Goal: Transaction & Acquisition: Purchase product/service

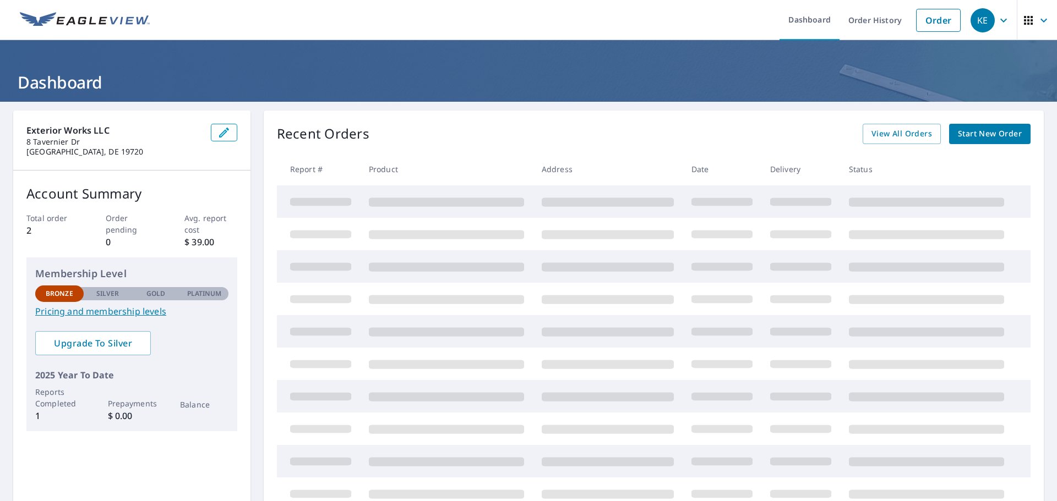
click at [982, 136] on span "Start New Order" at bounding box center [990, 134] width 64 height 14
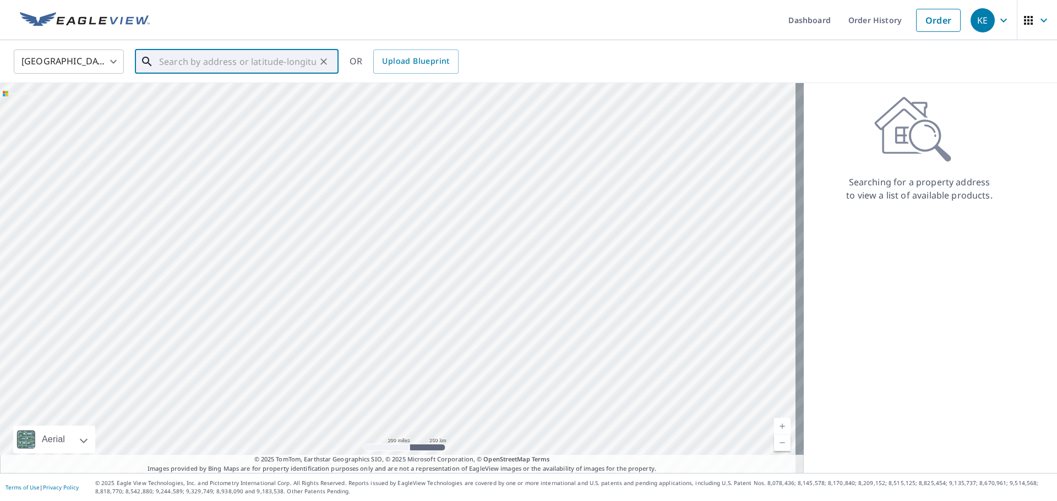
click at [269, 62] on input "text" at bounding box center [237, 61] width 157 height 31
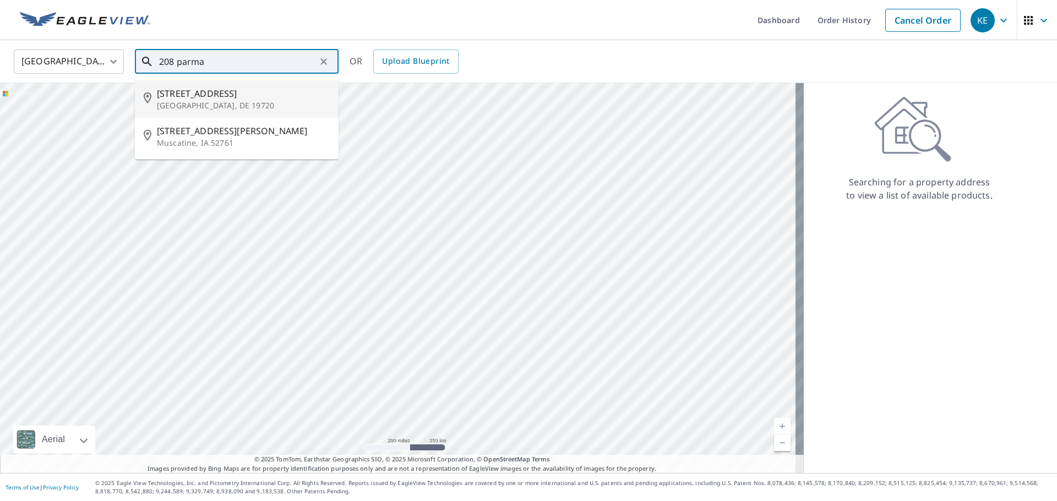
click at [195, 93] on span "[STREET_ADDRESS]" at bounding box center [243, 93] width 173 height 13
type input "[STREET_ADDRESS]"
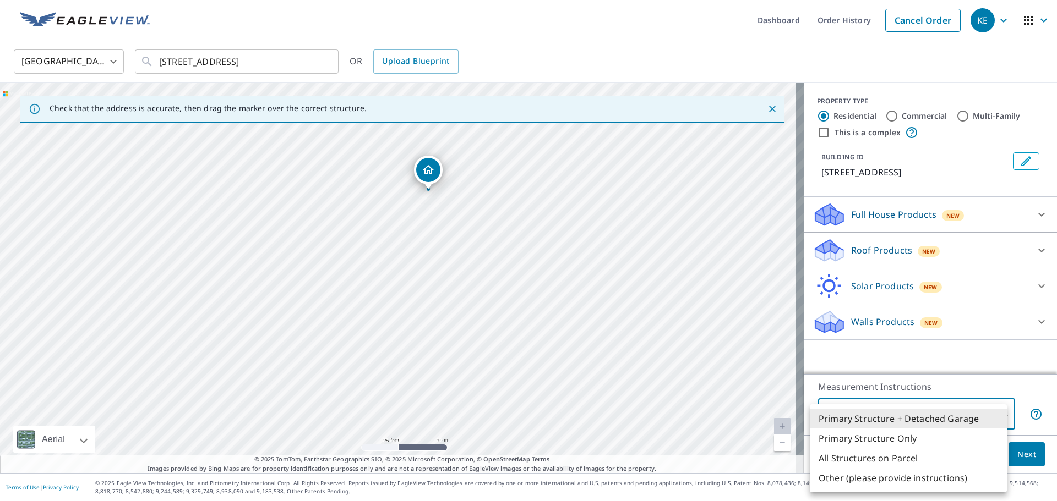
click at [902, 412] on body "KE KE Dashboard Order History Cancel Order KE [GEOGRAPHIC_DATA] [GEOGRAPHIC_DAT…" at bounding box center [528, 250] width 1057 height 501
click at [902, 412] on li "Primary Structure + Detached Garage" at bounding box center [908, 419] width 197 height 20
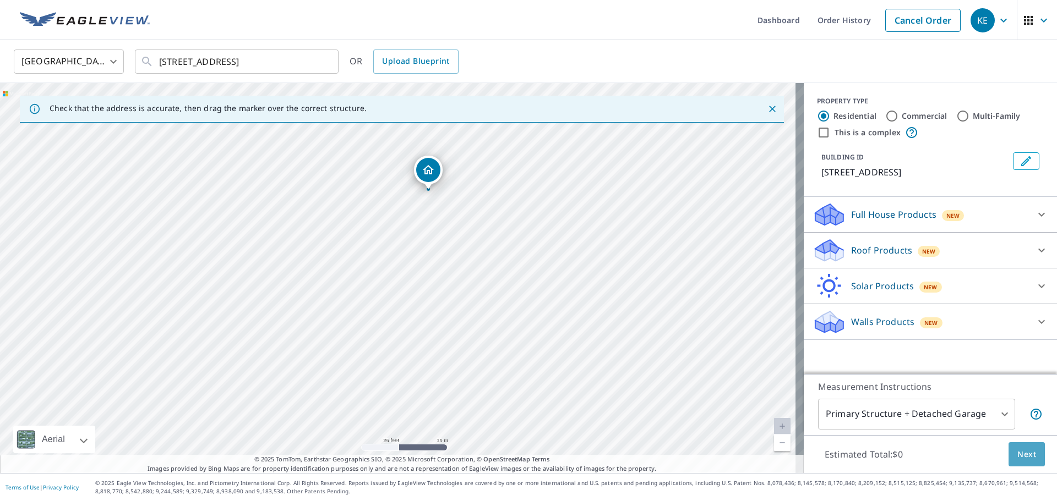
click at [1028, 456] on button "Next" at bounding box center [1026, 454] width 36 height 25
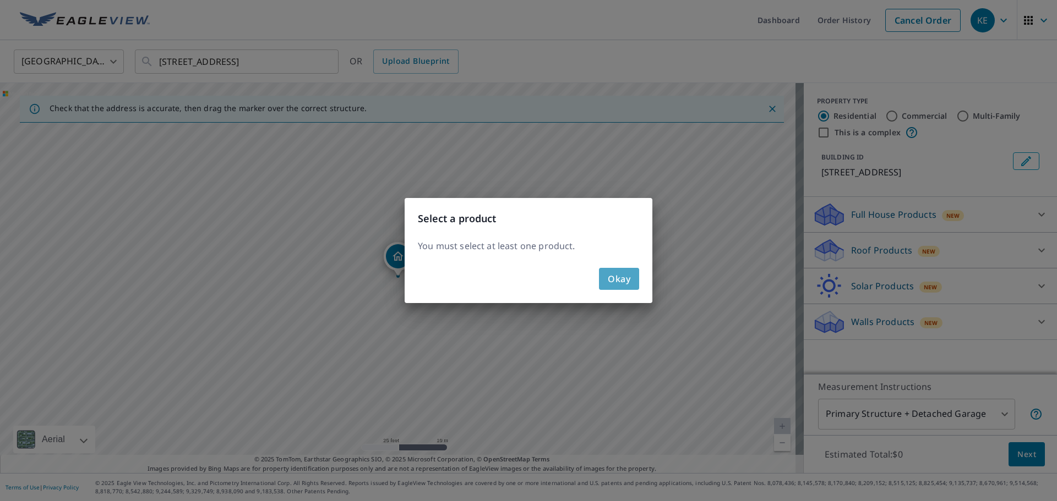
click at [606, 274] on button "Okay" at bounding box center [619, 279] width 40 height 22
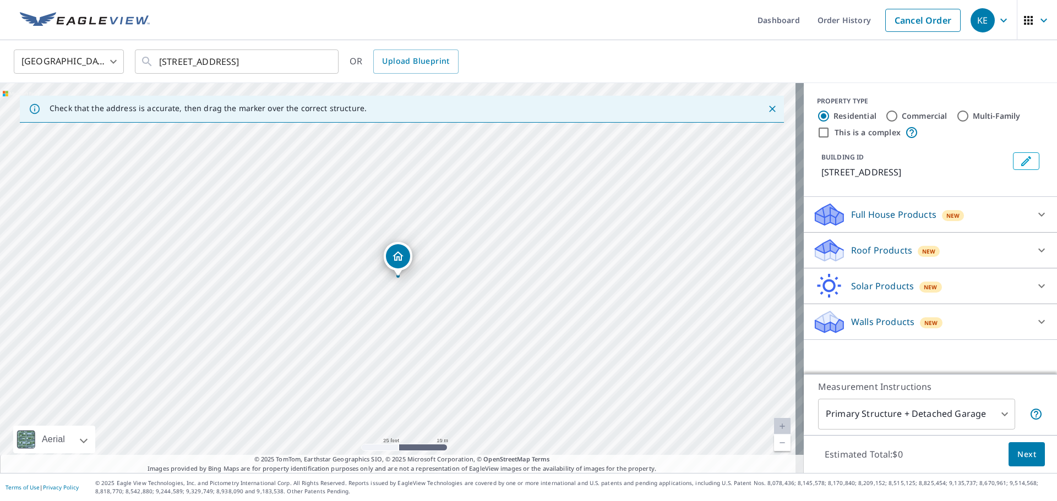
click at [917, 250] on div "New" at bounding box center [928, 251] width 23 height 11
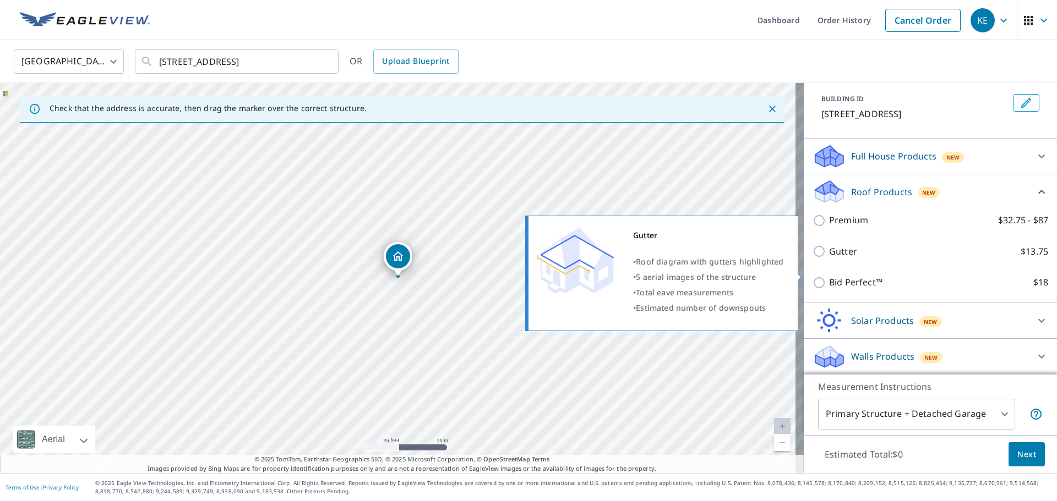
scroll to position [59, 0]
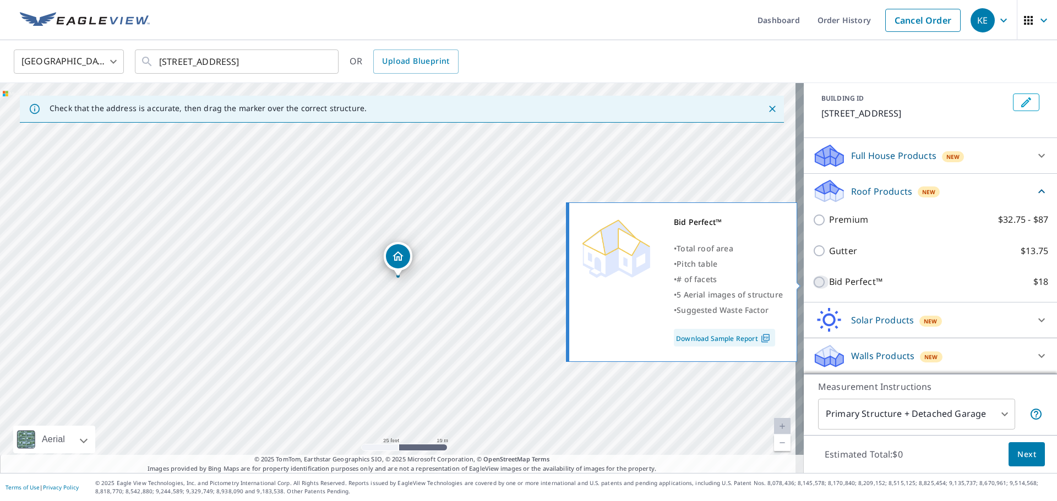
click at [812, 280] on input "Bid Perfect™ $18" at bounding box center [820, 282] width 17 height 13
checkbox input "true"
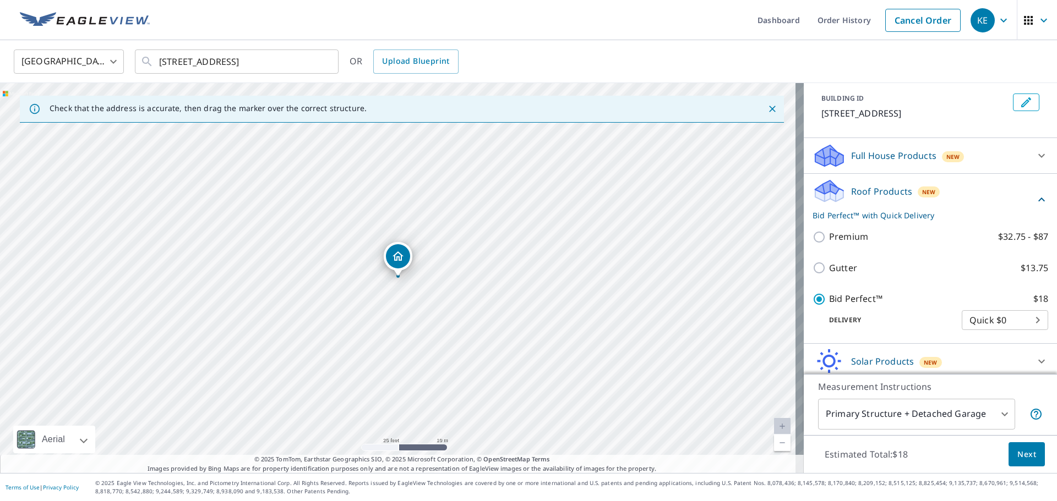
scroll to position [100, 0]
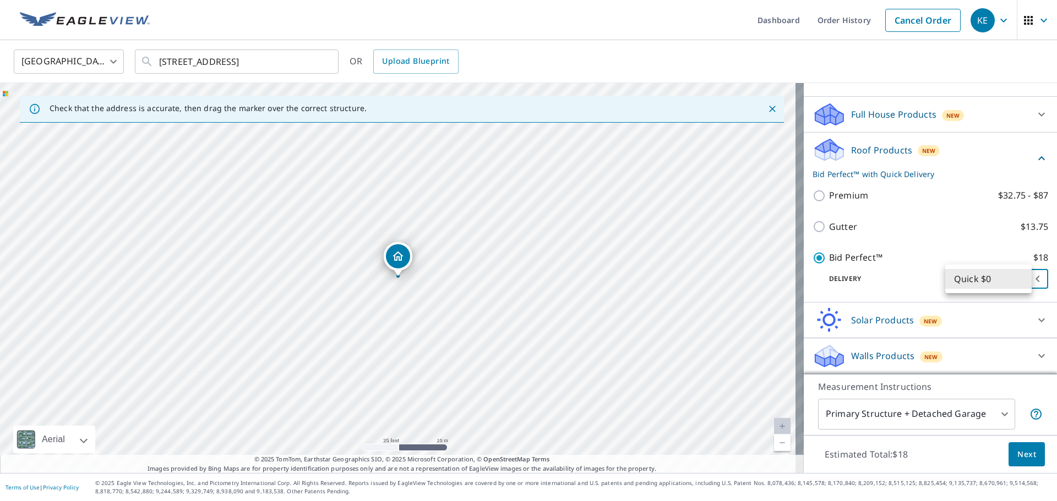
click at [973, 273] on body "KE KE Dashboard Order History Cancel Order KE [GEOGRAPHIC_DATA] [GEOGRAPHIC_DAT…" at bounding box center [528, 250] width 1057 height 501
click at [933, 243] on div at bounding box center [528, 250] width 1057 height 501
click at [1019, 458] on span "Next" at bounding box center [1026, 455] width 19 height 14
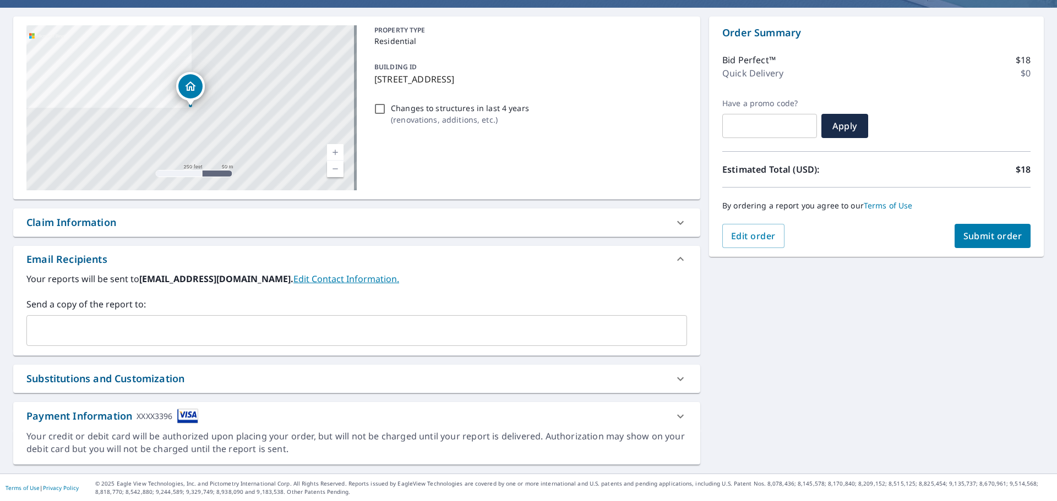
scroll to position [95, 0]
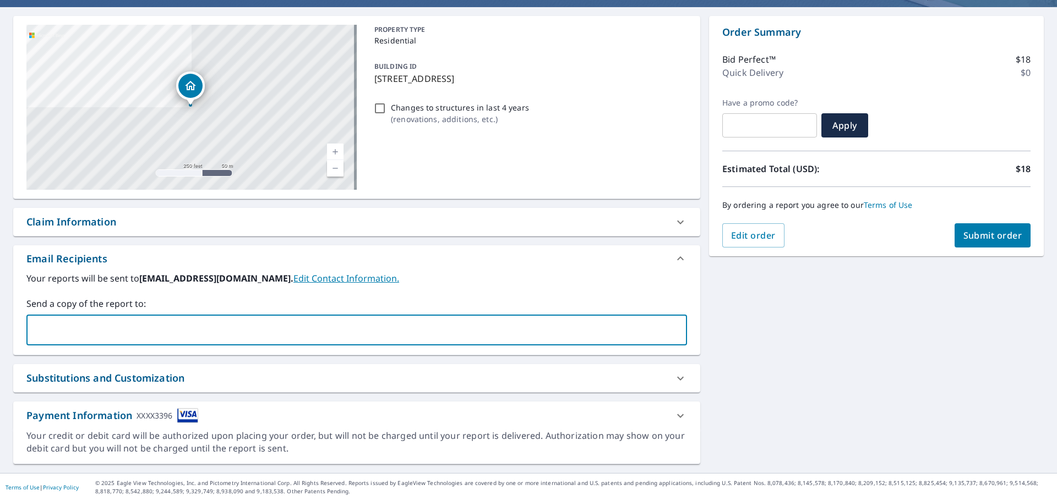
click at [140, 322] on input "text" at bounding box center [348, 330] width 634 height 21
click at [936, 360] on div "[STREET_ADDRESS] A standard road map Aerial A detailed look from above Labels L…" at bounding box center [528, 240] width 1057 height 466
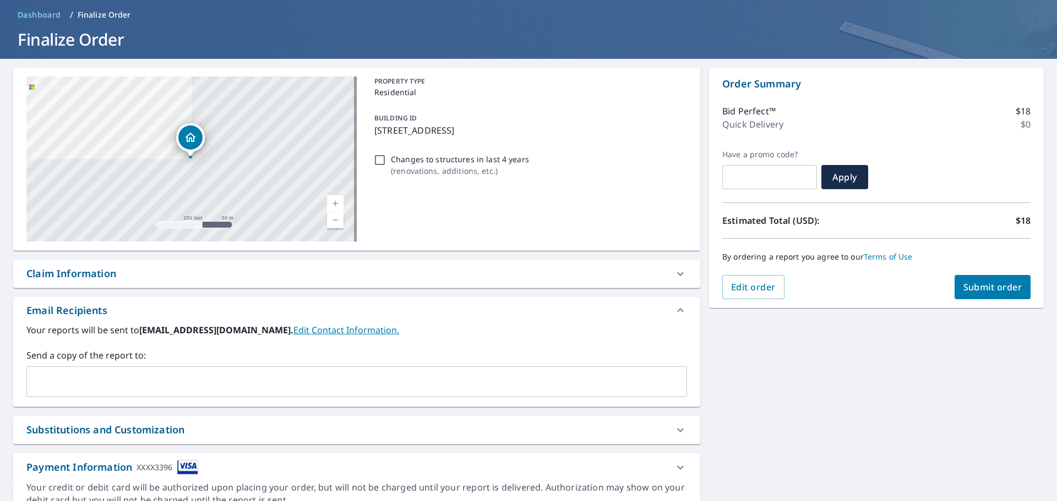
scroll to position [0, 0]
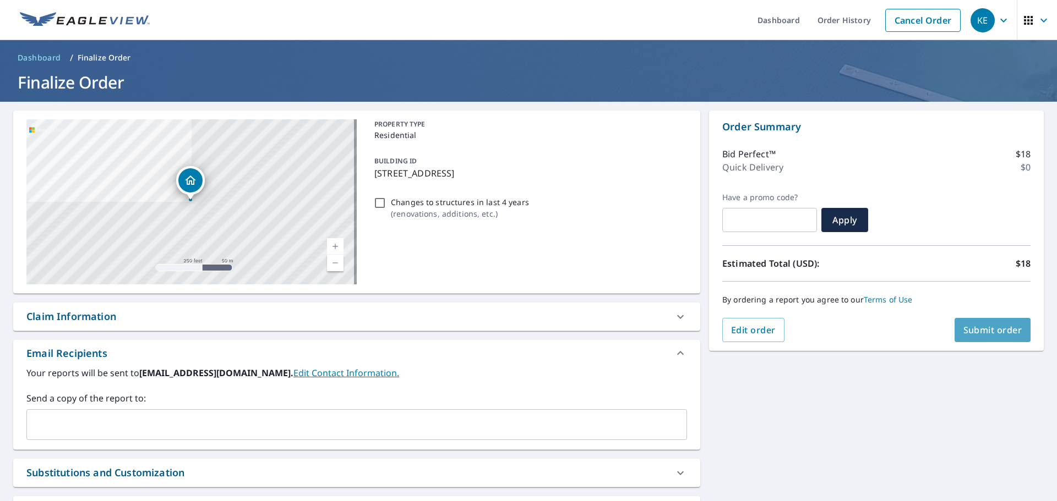
click at [976, 321] on button "Submit order" at bounding box center [992, 330] width 76 height 24
